Goal: Transaction & Acquisition: Purchase product/service

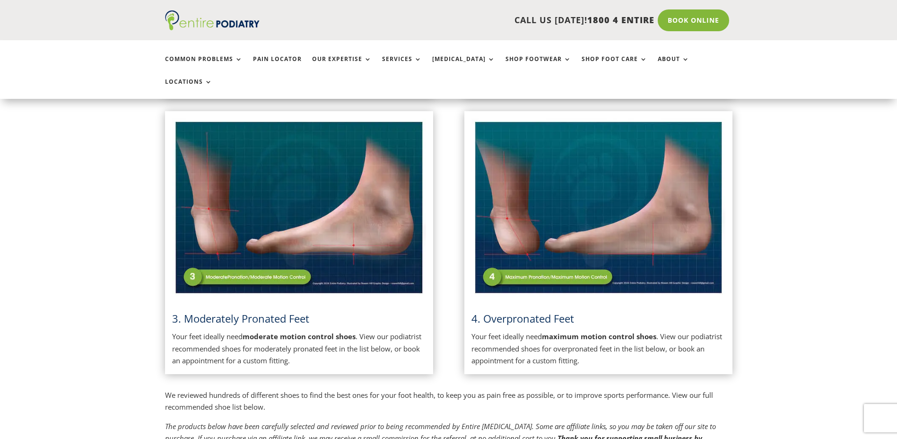
scroll to position [492, 0]
click at [585, 204] on img at bounding box center [598, 207] width 254 height 179
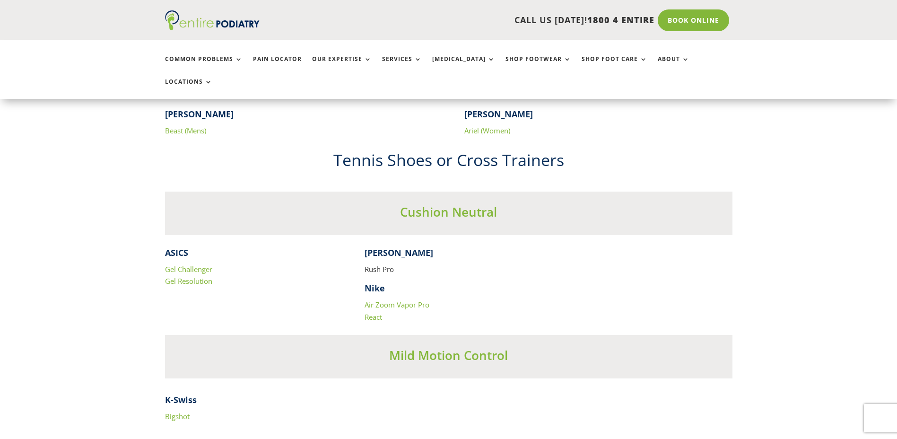
scroll to position [1722, 0]
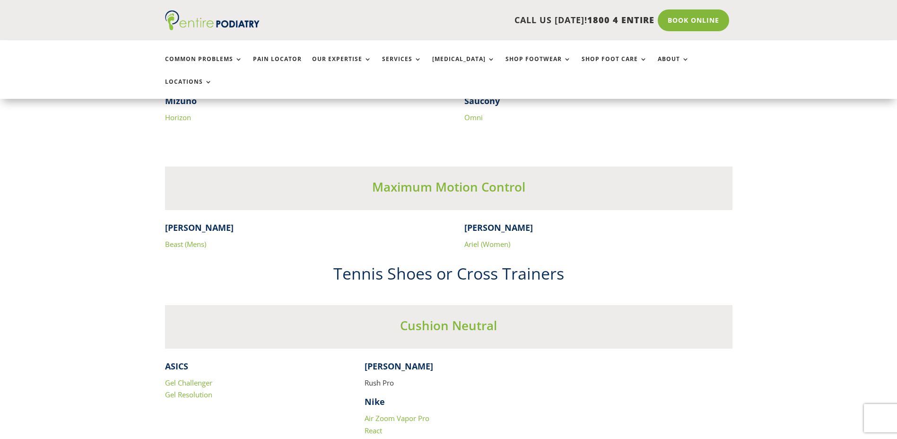
click at [185, 239] on link "Beast (Mens)" at bounding box center [185, 243] width 41 height 9
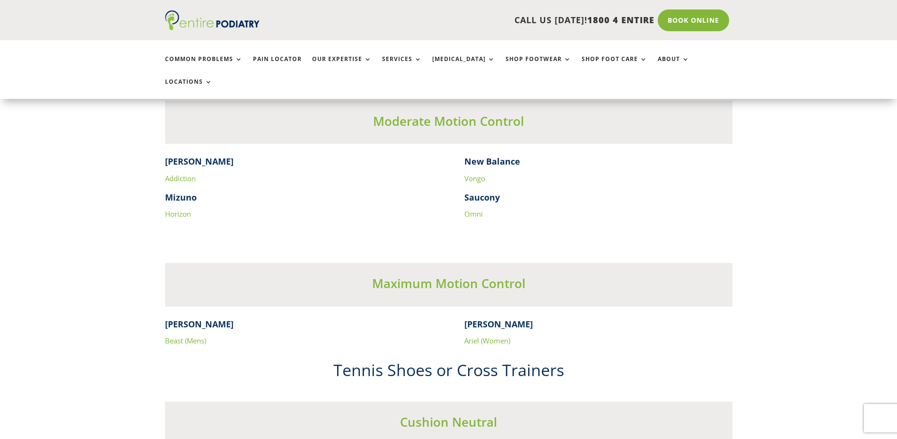
scroll to position [1625, 0]
click at [184, 174] on link "Addiction" at bounding box center [180, 178] width 31 height 9
click at [470, 174] on link "Vongo" at bounding box center [474, 178] width 21 height 9
click at [471, 209] on link "Omni" at bounding box center [473, 213] width 18 height 9
click at [187, 209] on link "Horizon" at bounding box center [178, 213] width 26 height 9
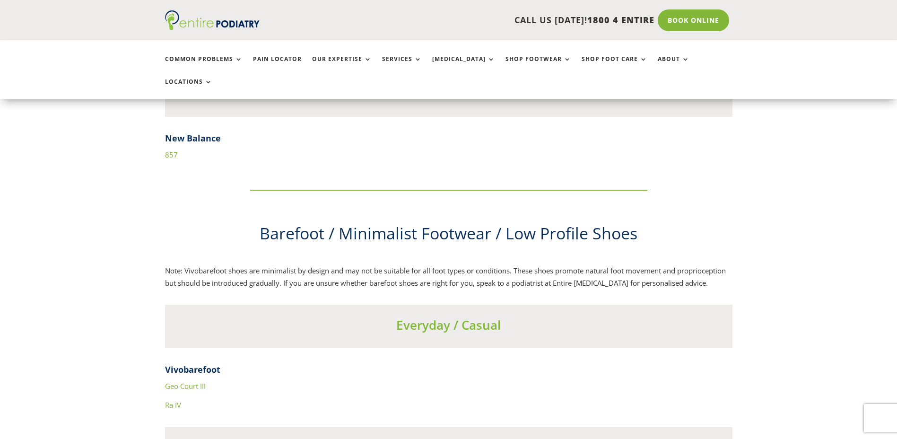
scroll to position [3176, 0]
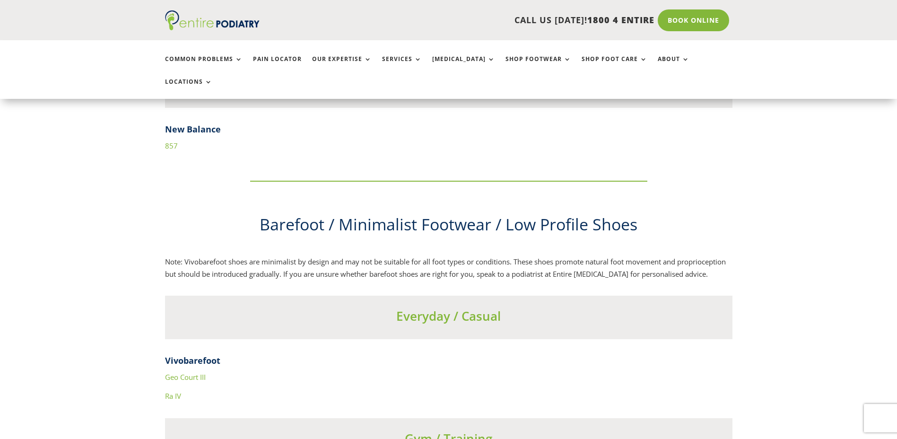
drag, startPoint x: 173, startPoint y: 127, endPoint x: 173, endPoint y: 122, distance: 4.8
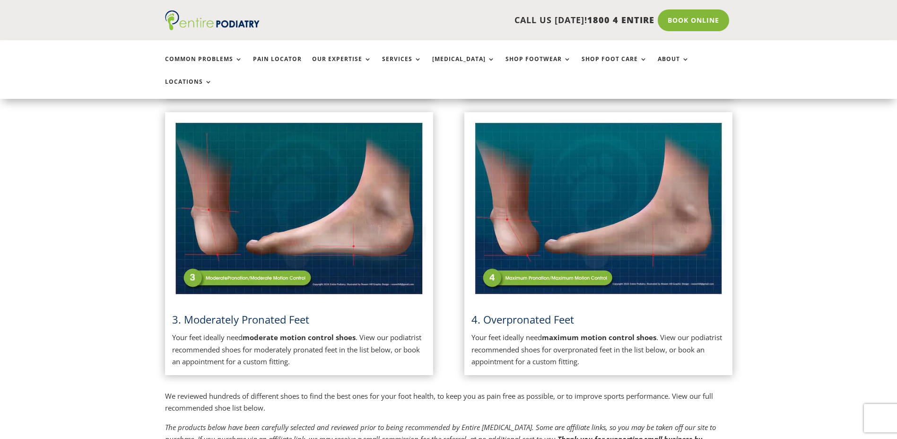
scroll to position [566, 0]
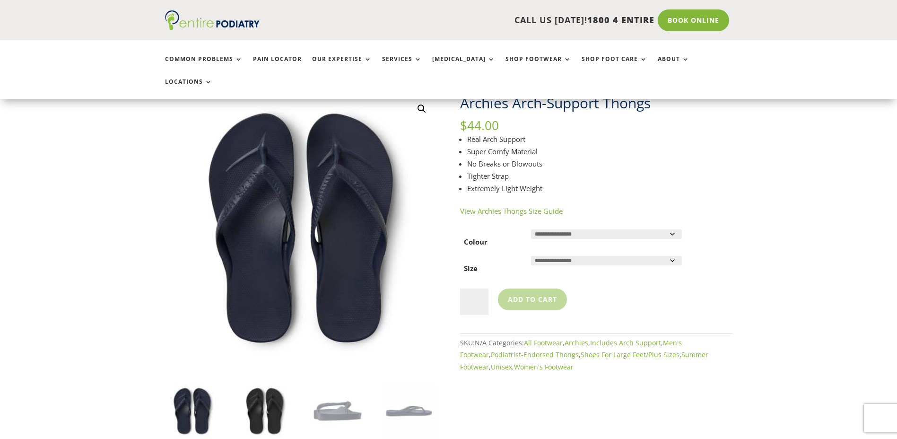
scroll to position [189, 0]
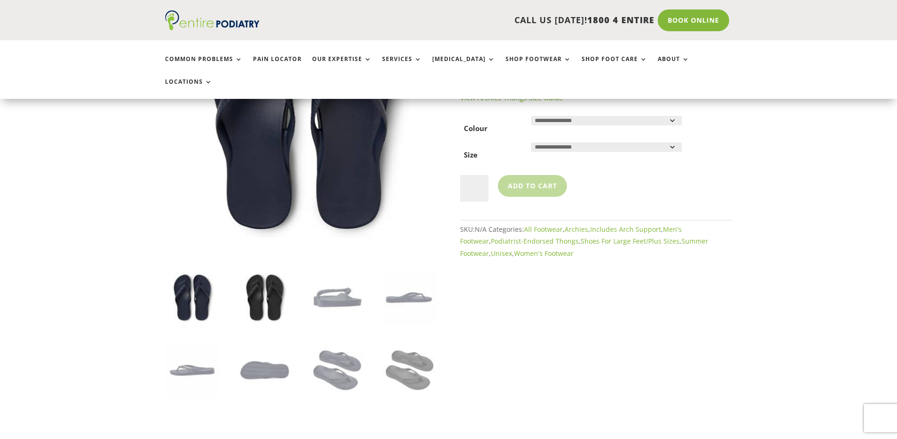
click at [288, 294] on img at bounding box center [264, 297] width 54 height 54
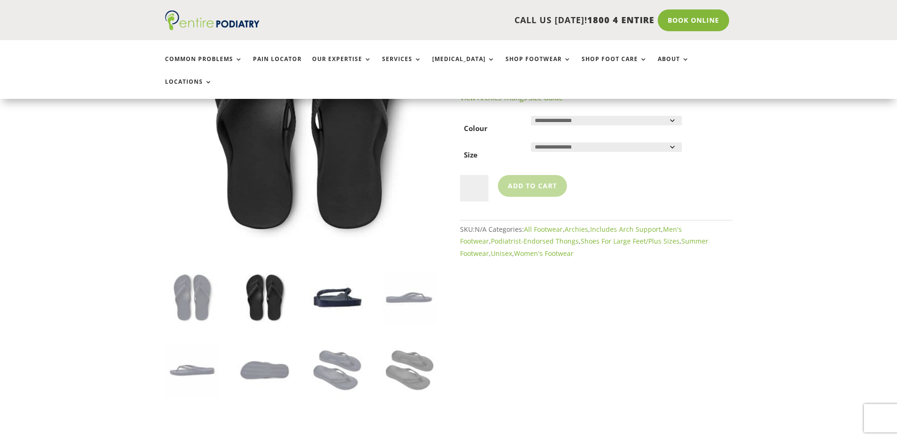
click at [314, 289] on img at bounding box center [337, 297] width 54 height 54
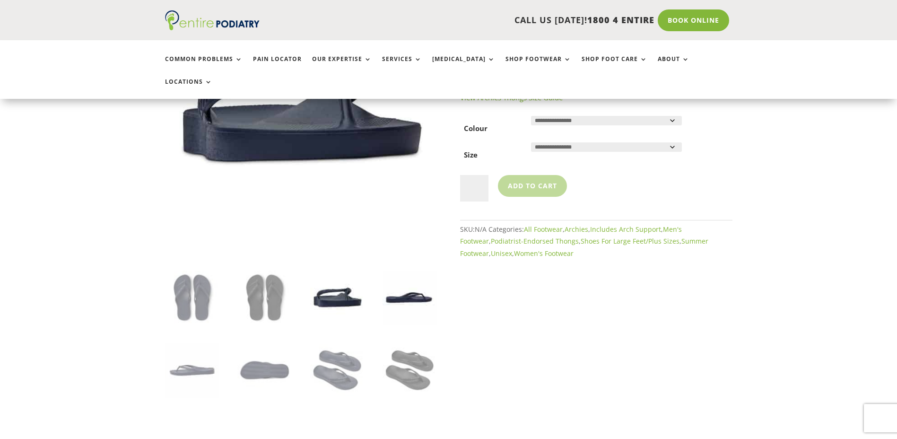
click at [394, 286] on img at bounding box center [409, 297] width 54 height 54
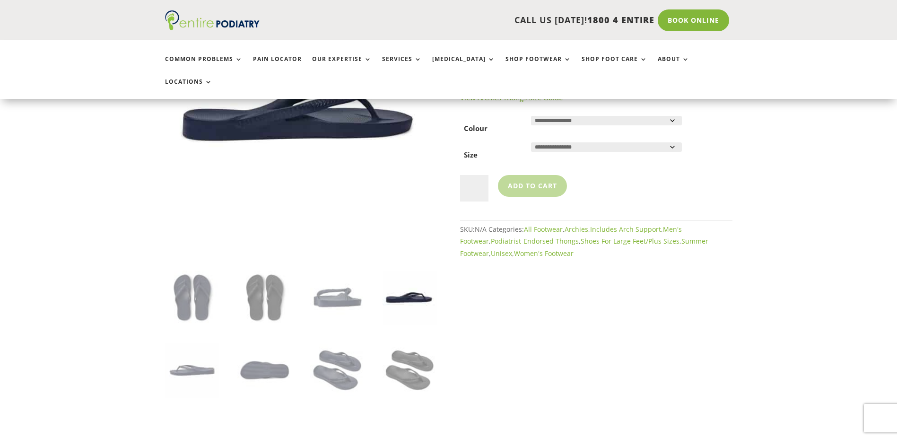
scroll to position [113, 0]
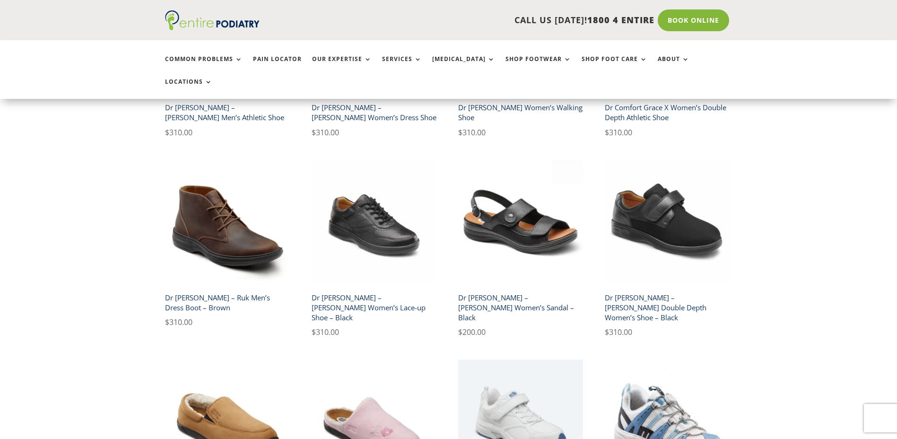
scroll to position [605, 0]
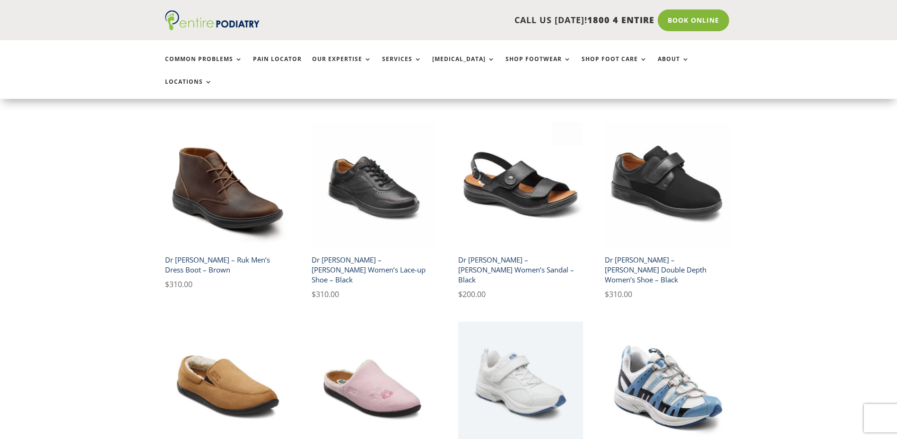
click at [231, 251] on h2 "Dr [PERSON_NAME] – Ruk Men’s Dress Boot – Brown" at bounding box center [227, 264] width 125 height 27
